Goal: Task Accomplishment & Management: Use online tool/utility

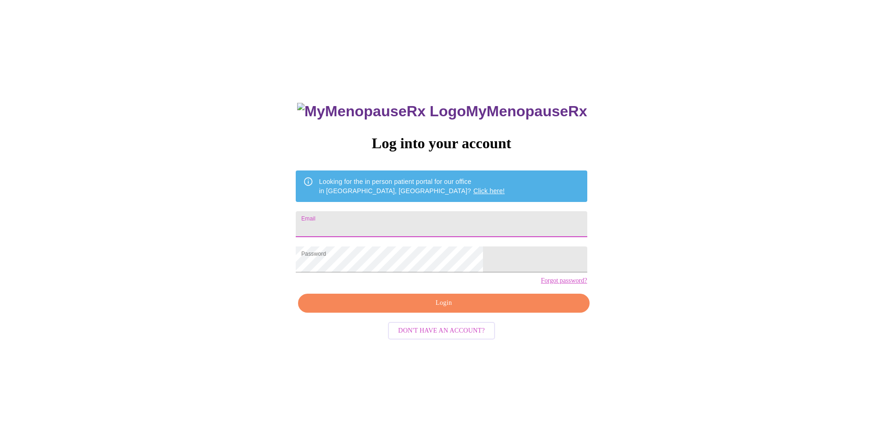
click at [413, 221] on input "Email" at bounding box center [441, 224] width 291 height 26
type input "[PERSON_NAME][EMAIL_ADDRESS][PERSON_NAME][DOMAIN_NAME]"
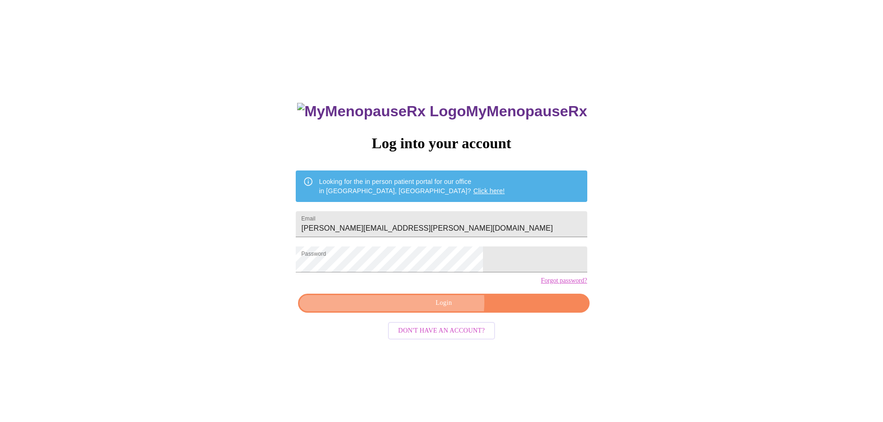
click at [439, 309] on span "Login" at bounding box center [444, 304] width 270 height 12
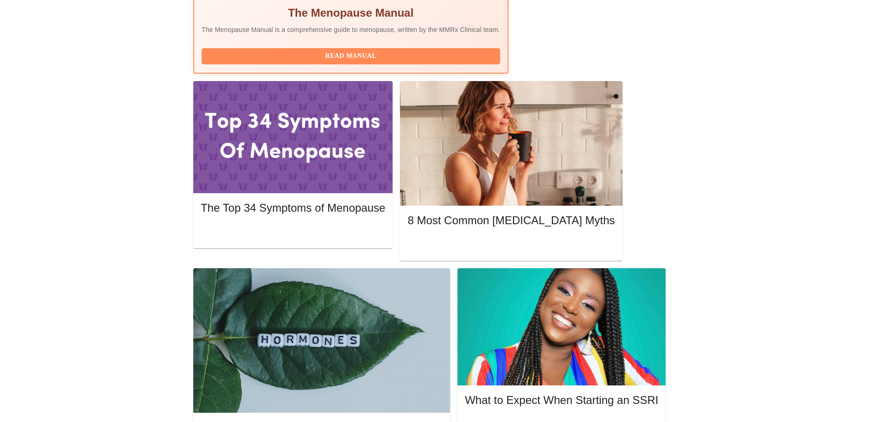
scroll to position [371, 0]
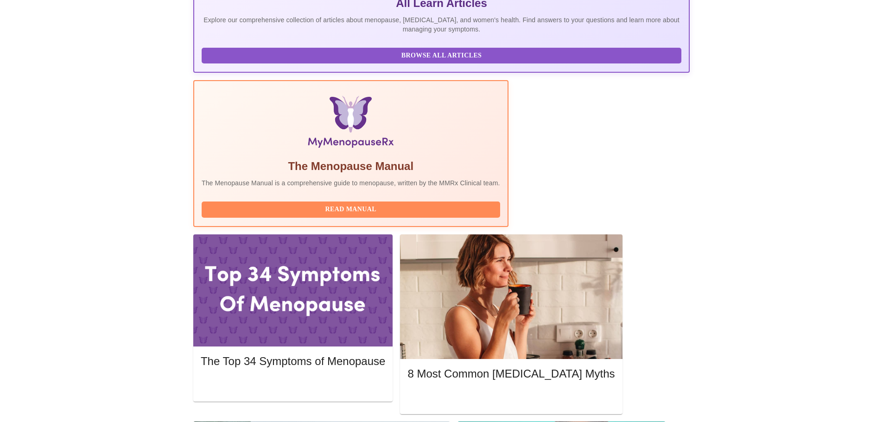
scroll to position [232, 0]
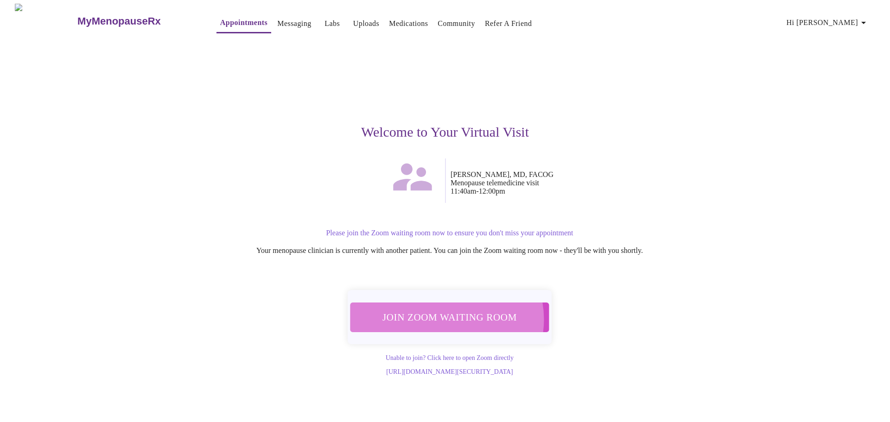
click at [446, 314] on span "Join Zoom Waiting Room" at bounding box center [449, 317] width 175 height 17
